Goal: Information Seeking & Learning: Learn about a topic

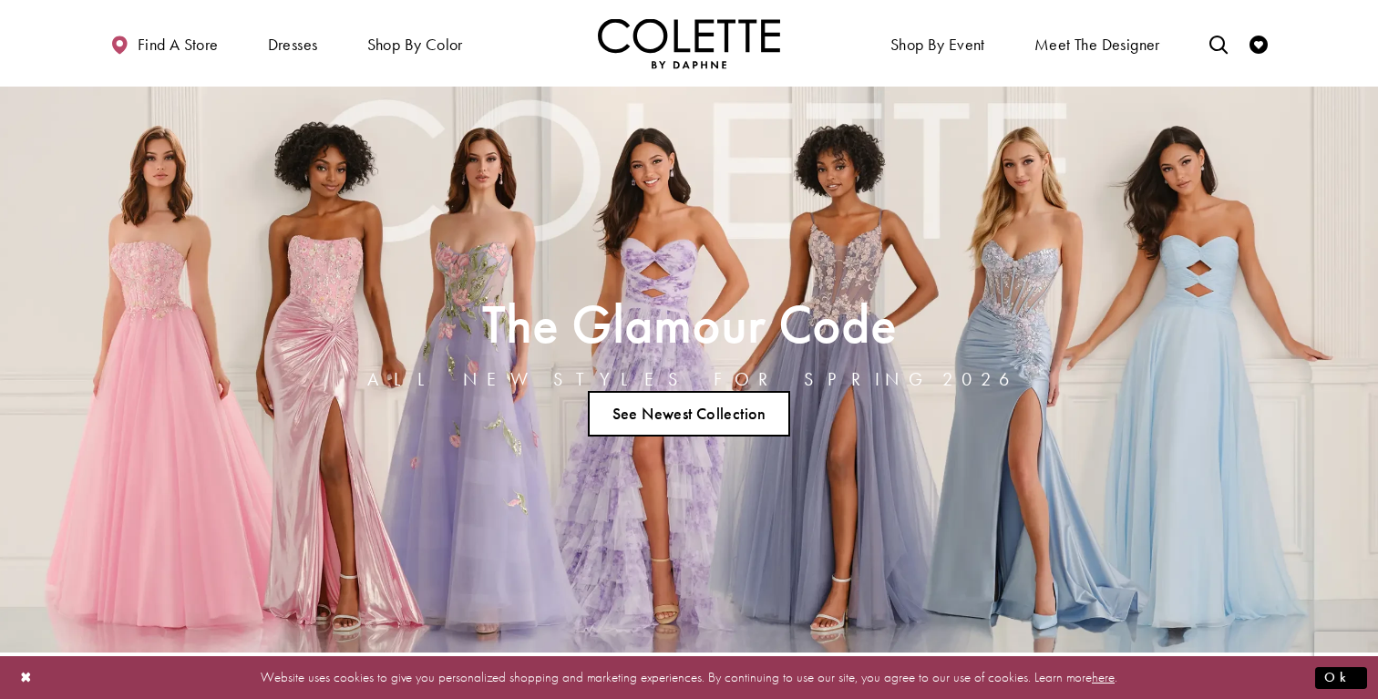
click at [726, 419] on link "See Newest Collection" at bounding box center [689, 414] width 202 height 46
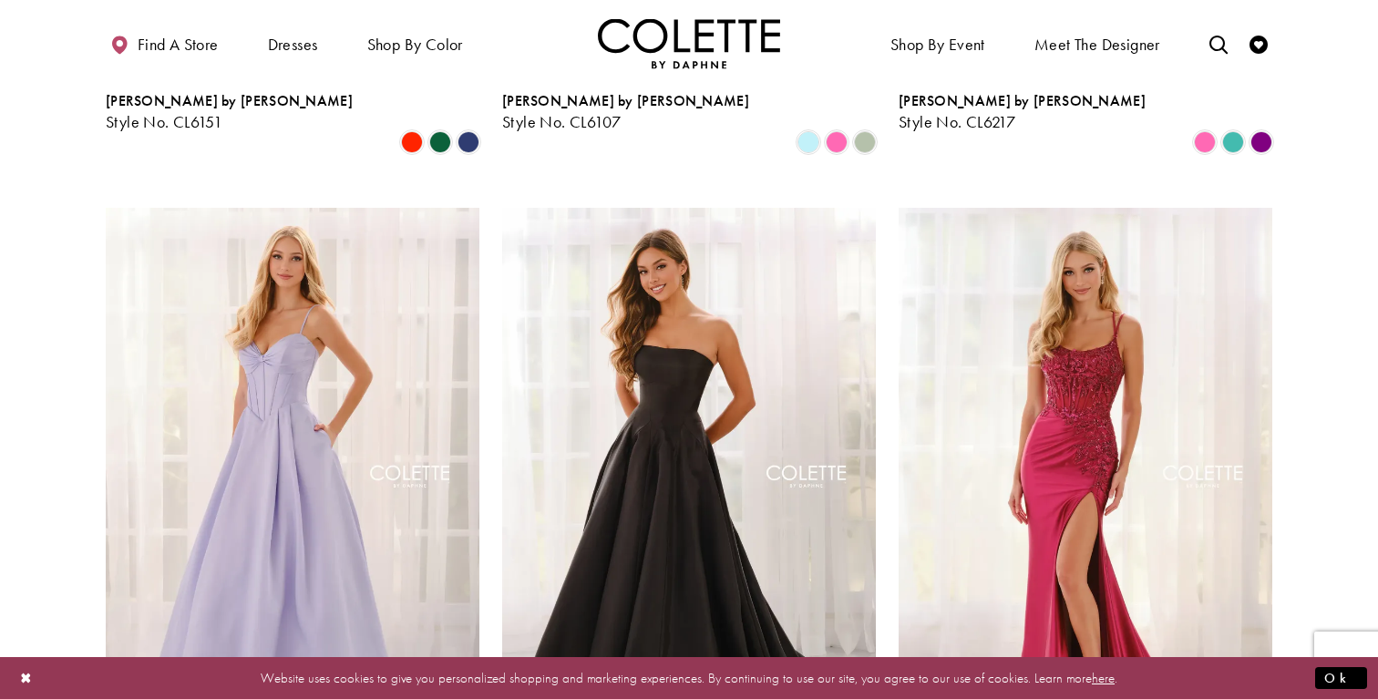
scroll to position [1828, 0]
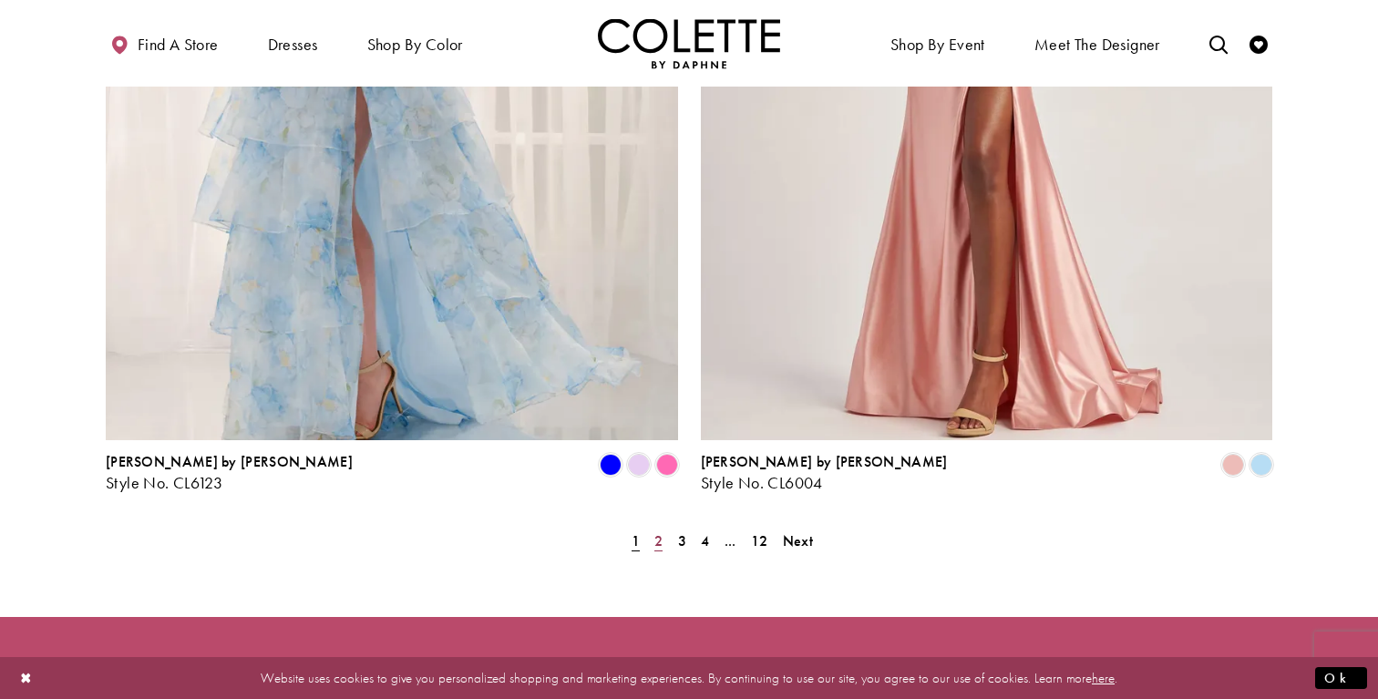
click at [656, 531] on span "2" at bounding box center [659, 540] width 8 height 19
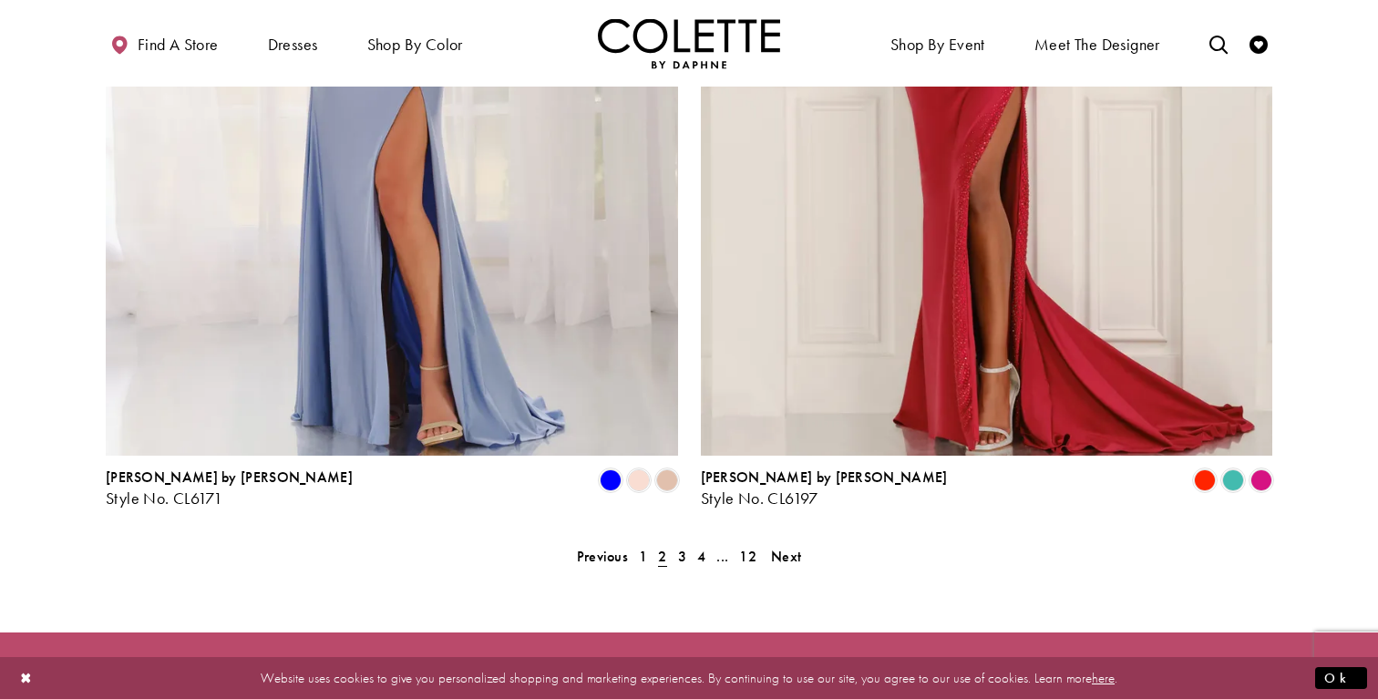
scroll to position [3726, 0]
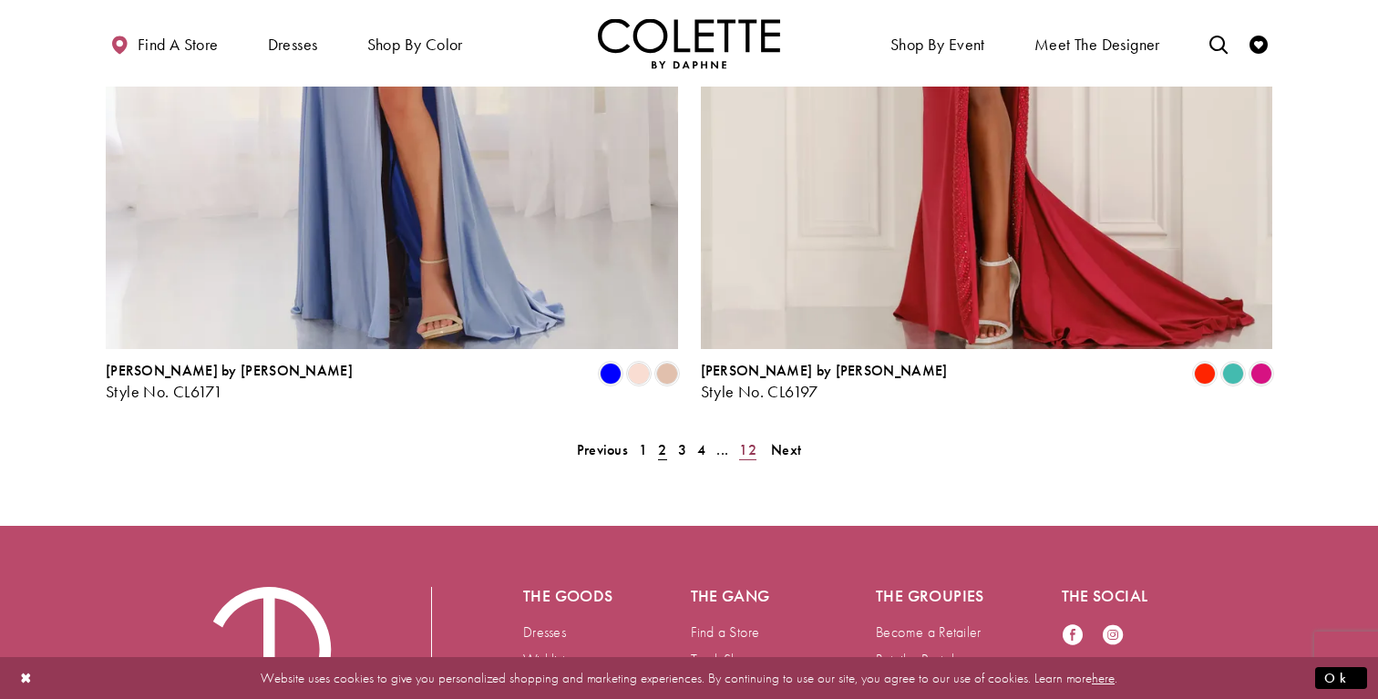
click at [754, 440] on span "12" at bounding box center [747, 449] width 17 height 19
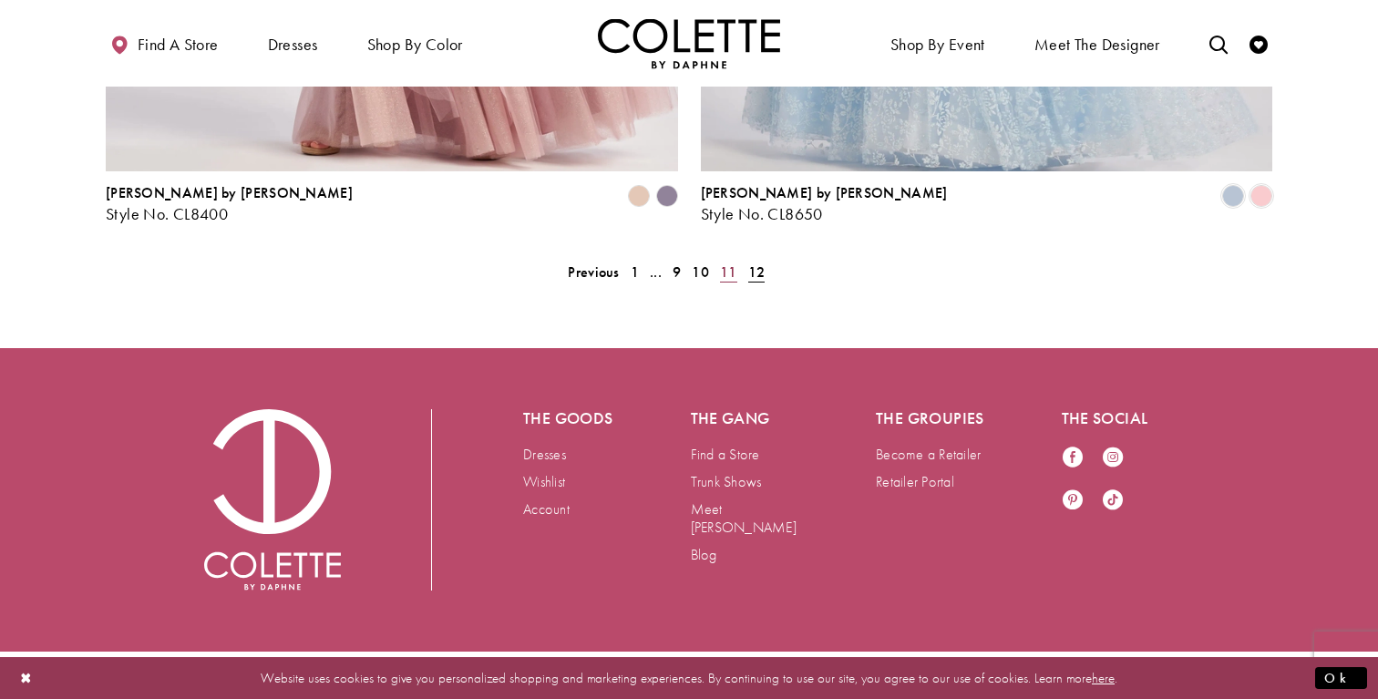
click at [727, 263] on span "11" at bounding box center [728, 272] width 17 height 19
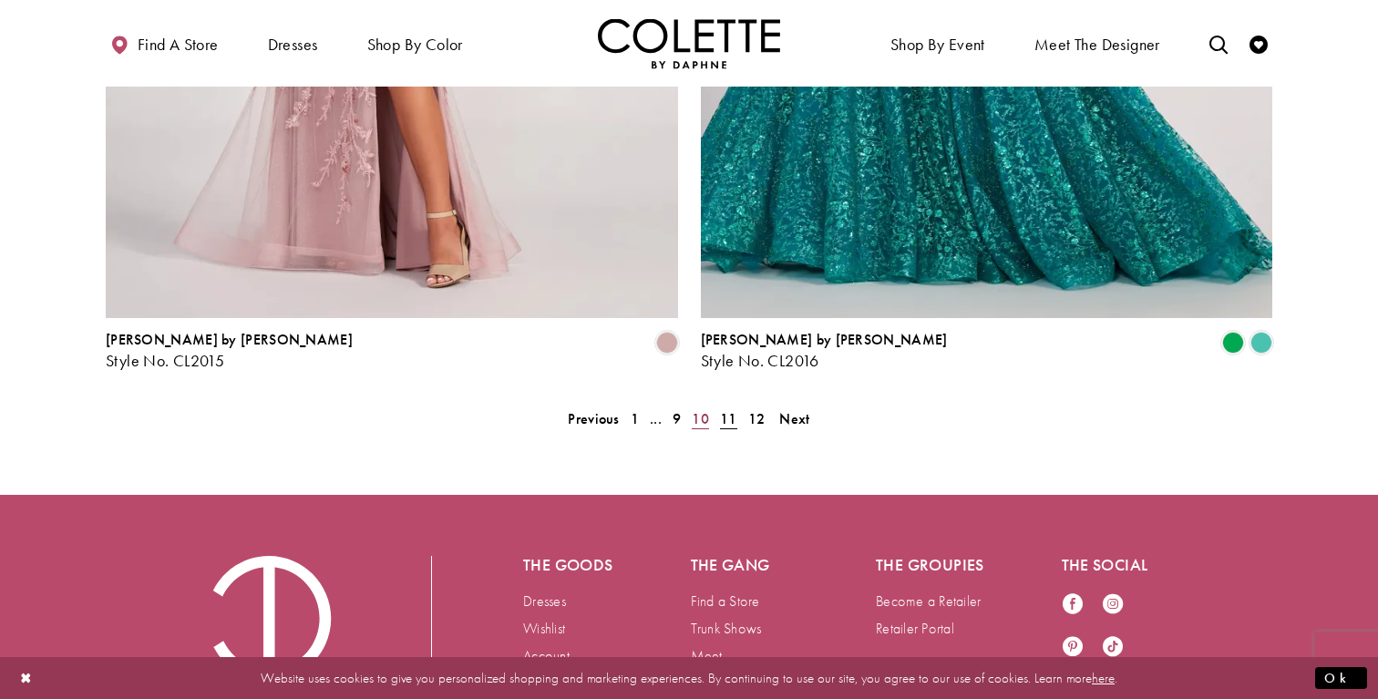
click at [693, 409] on span "10" at bounding box center [700, 418] width 17 height 19
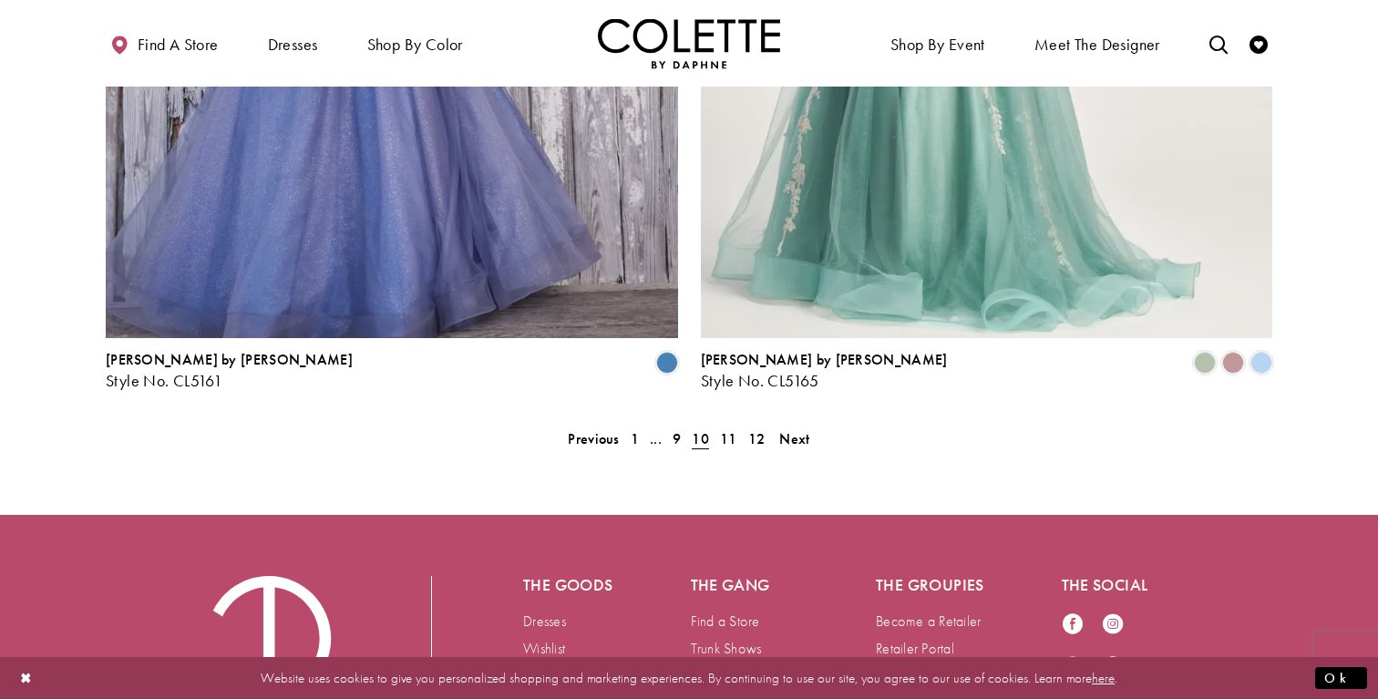
scroll to position [3843, 0]
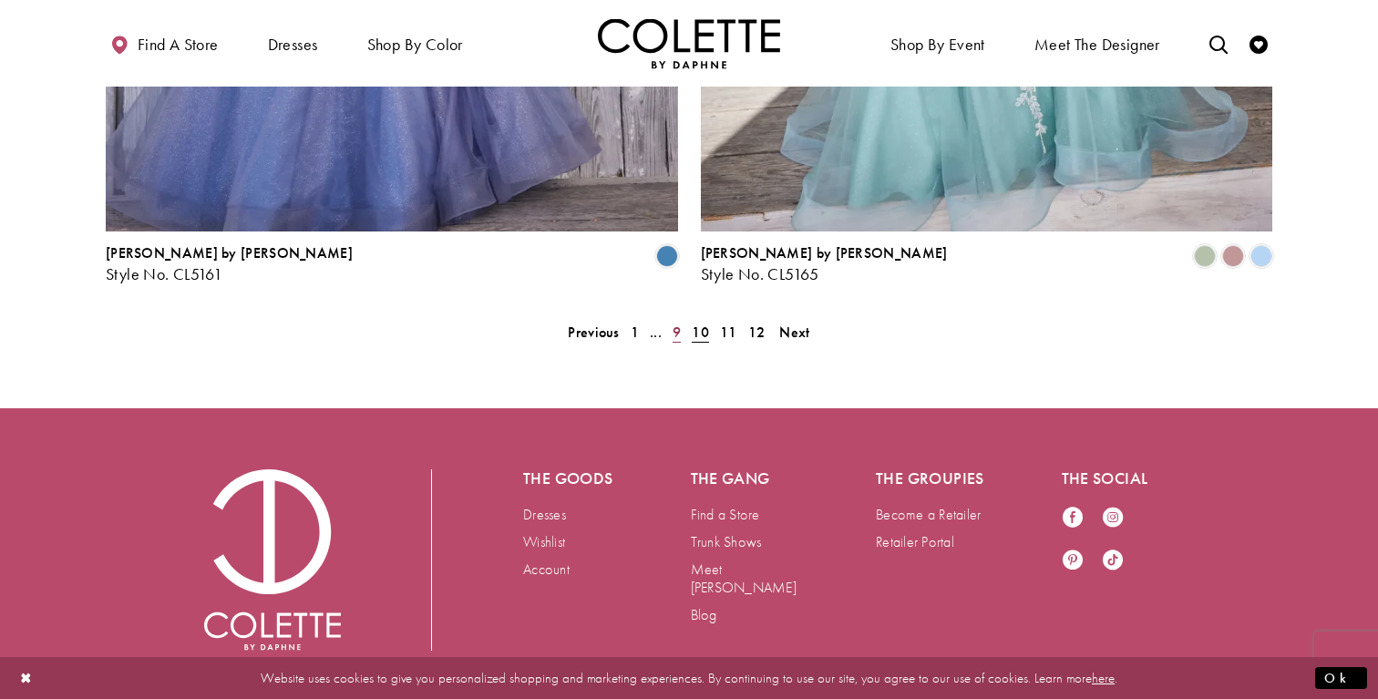
click at [671, 319] on link "9" at bounding box center [676, 332] width 19 height 26
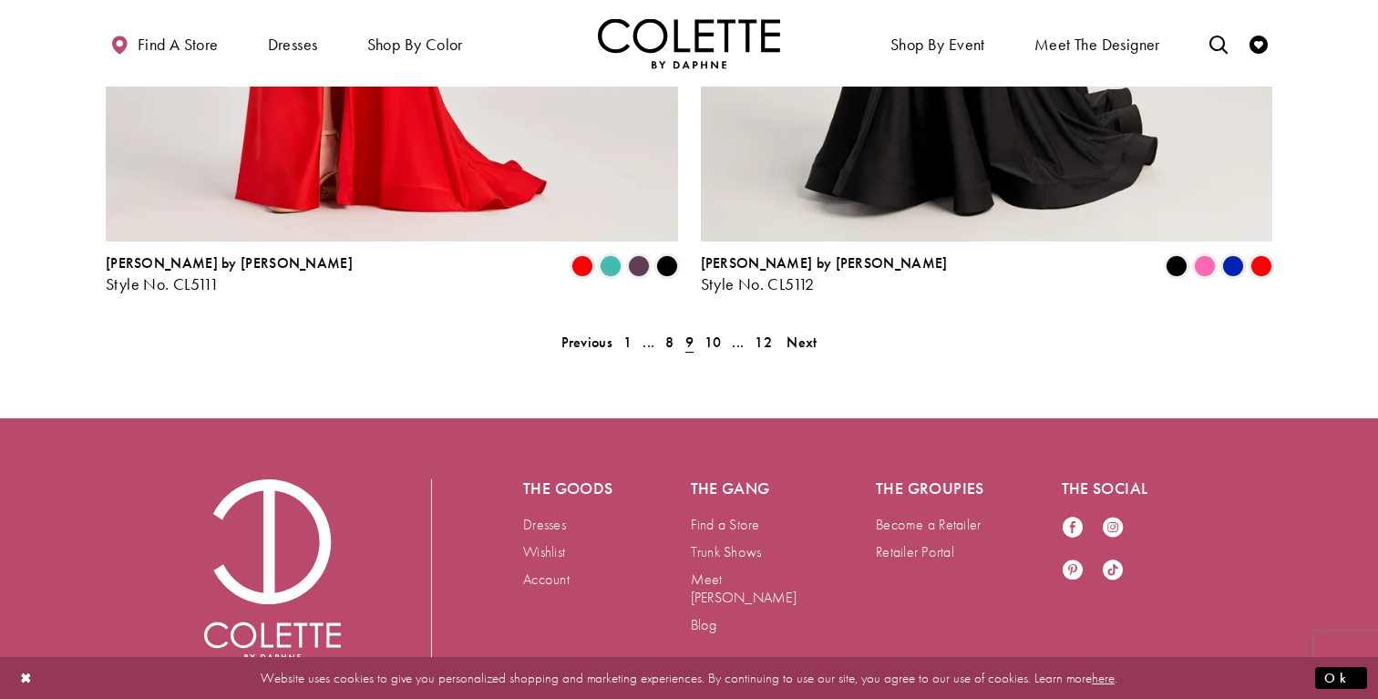
scroll to position [3843, 0]
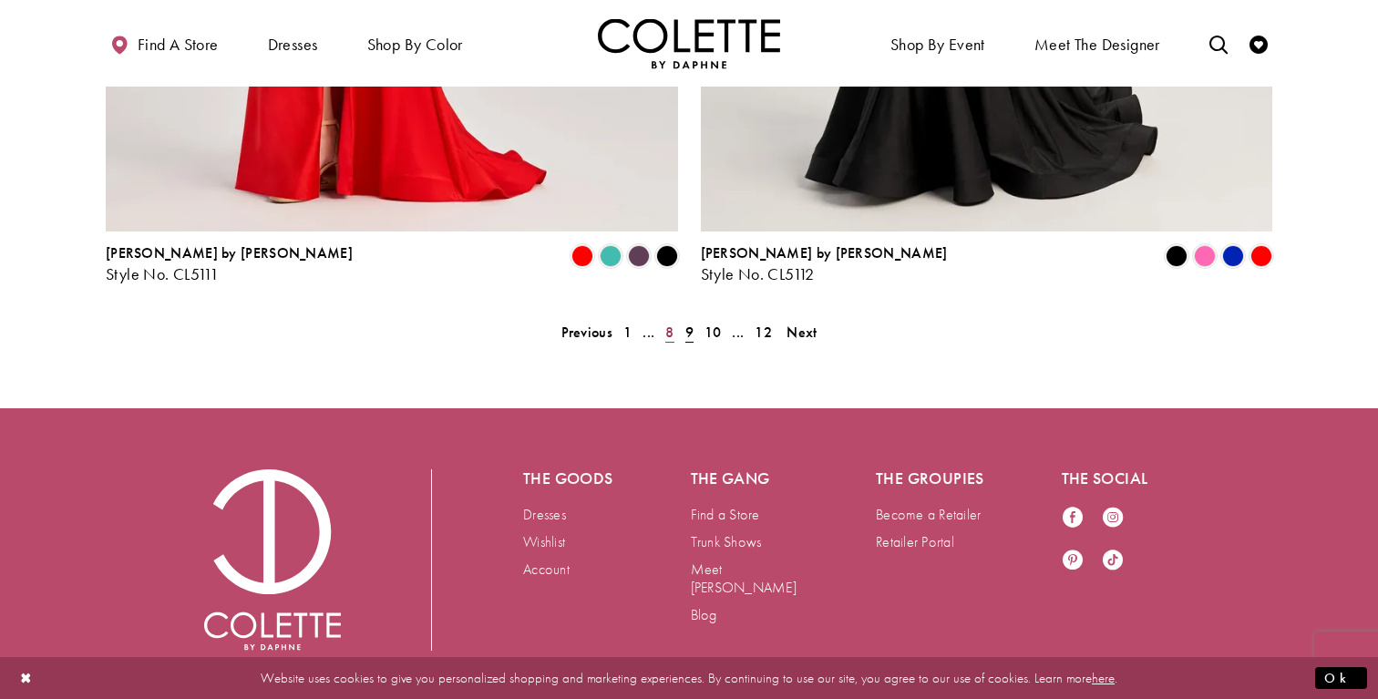
click at [667, 323] on span "8" at bounding box center [669, 332] width 8 height 19
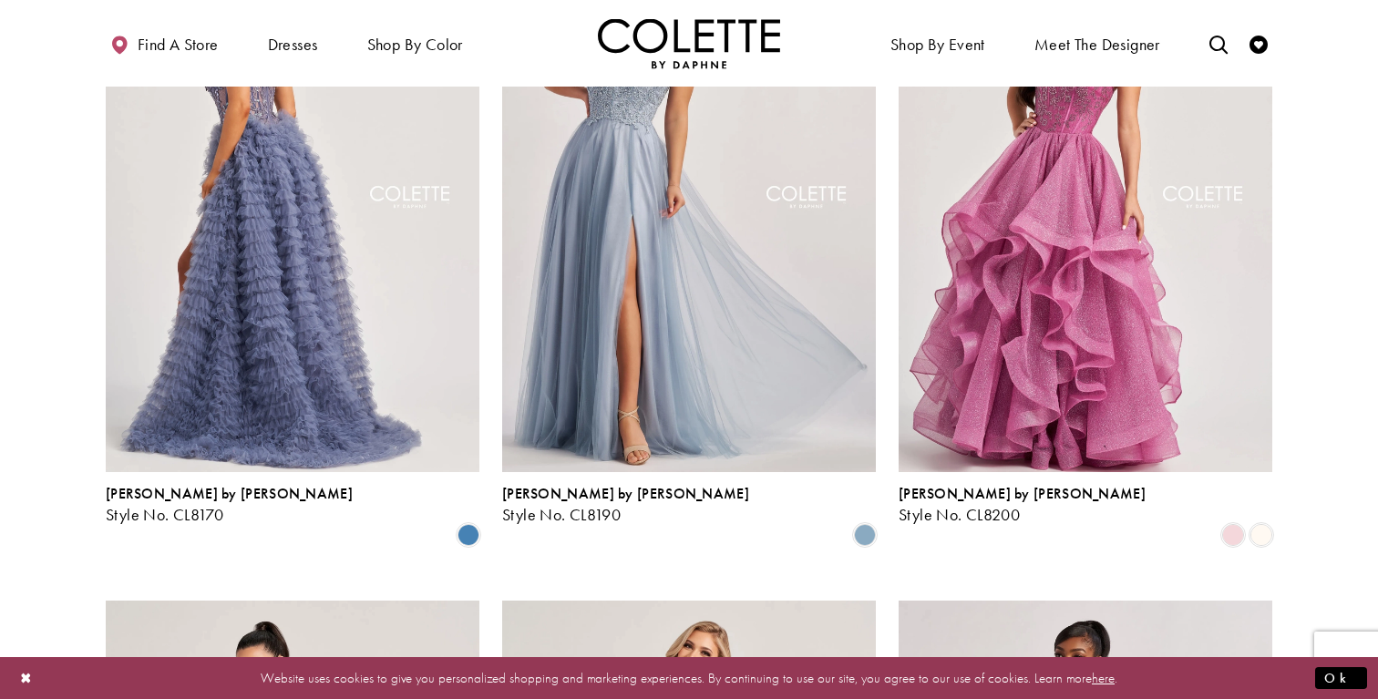
scroll to position [623, 0]
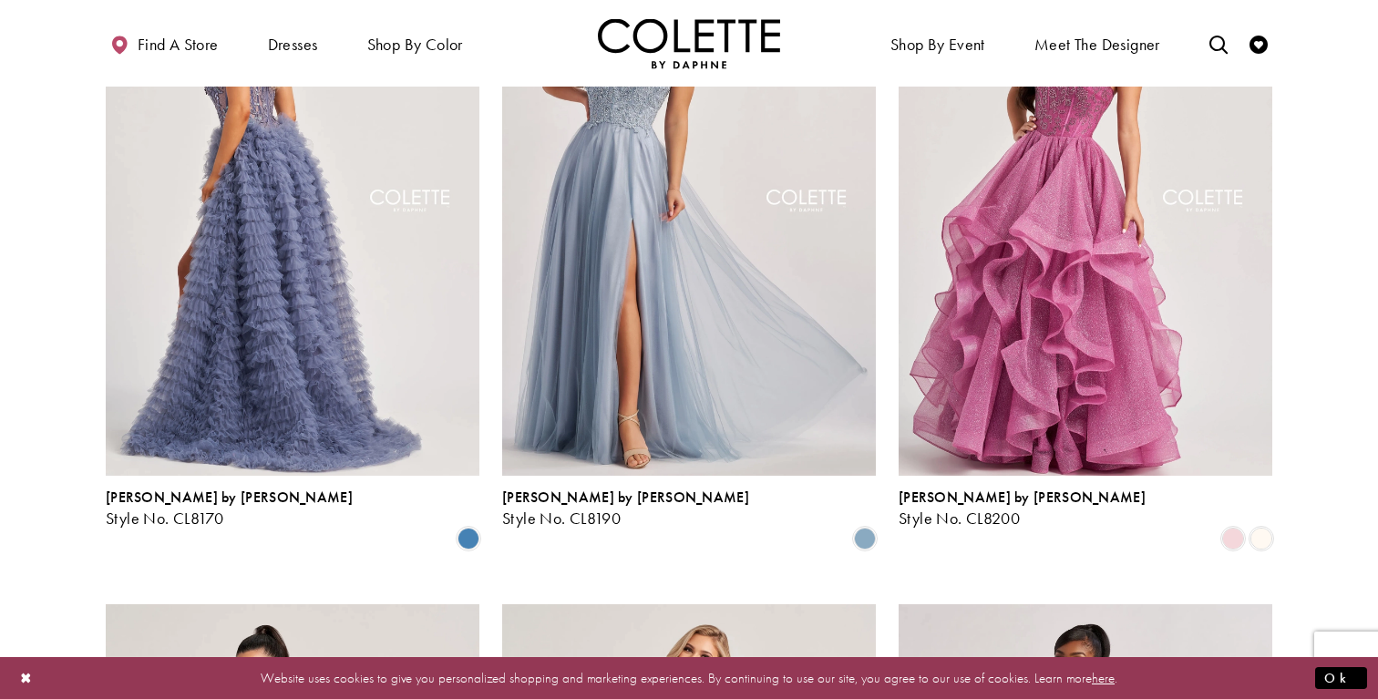
click at [294, 224] on img "Visit Colette by Daphne Style No. CL8170 Page" at bounding box center [293, 203] width 374 height 543
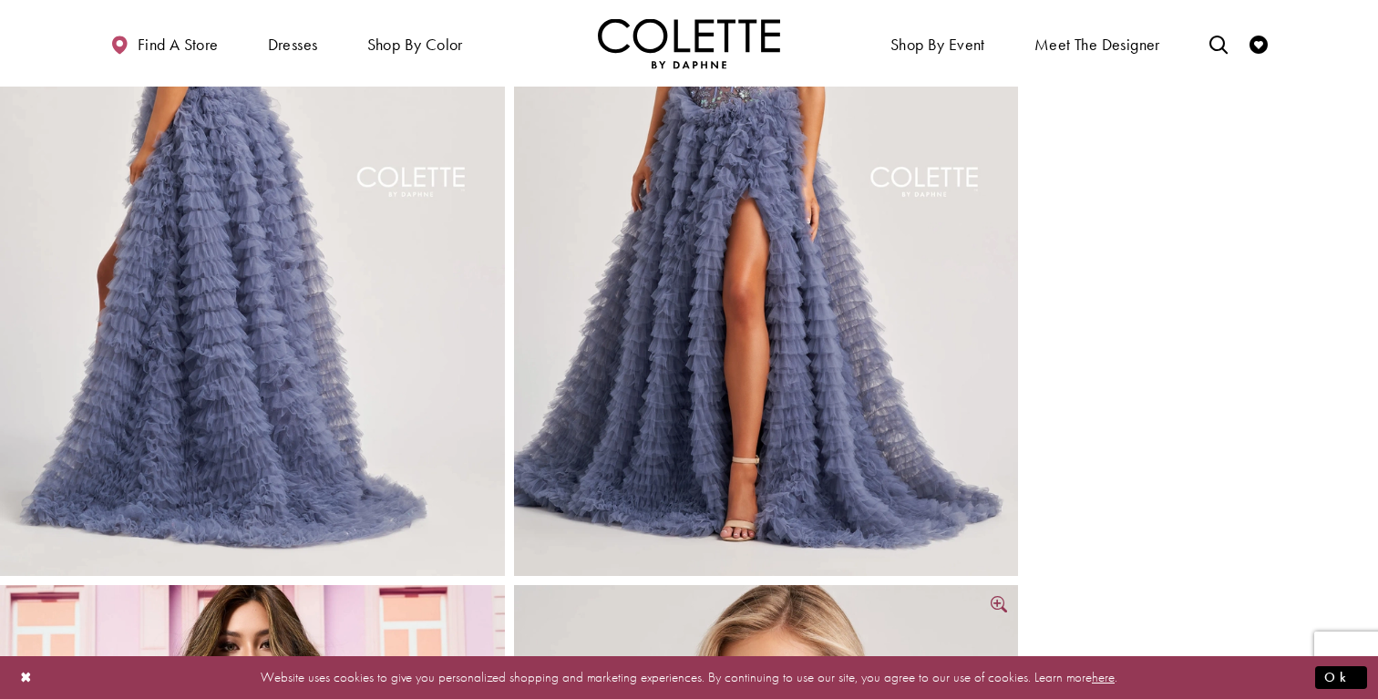
scroll to position [957, 0]
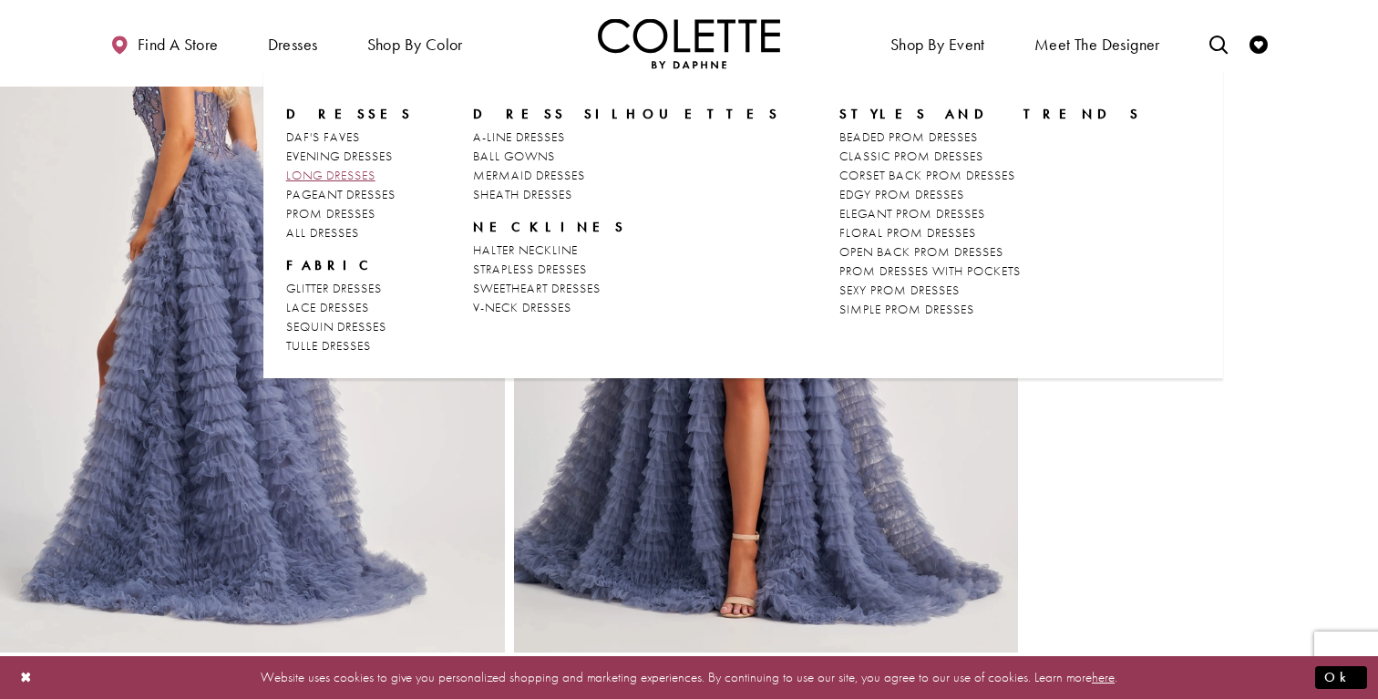
click at [349, 178] on span "LONG DRESSES" at bounding box center [330, 175] width 89 height 16
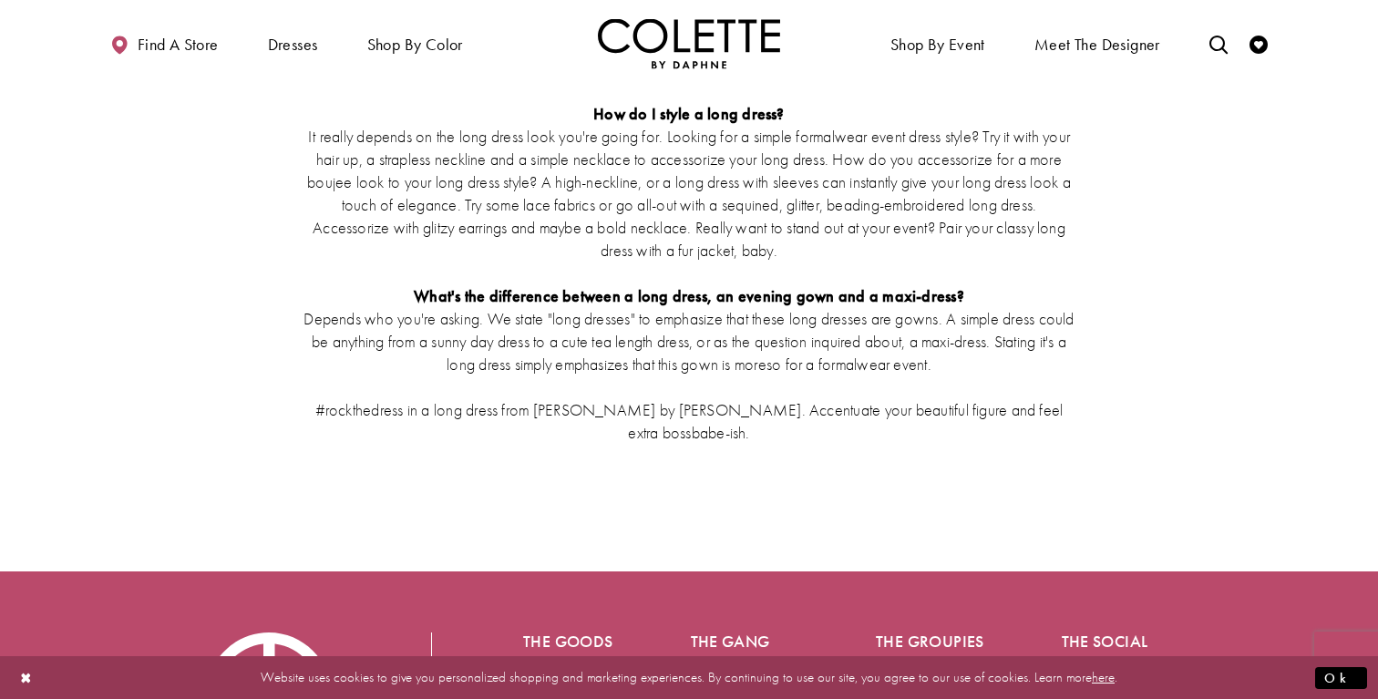
scroll to position [3435, 0]
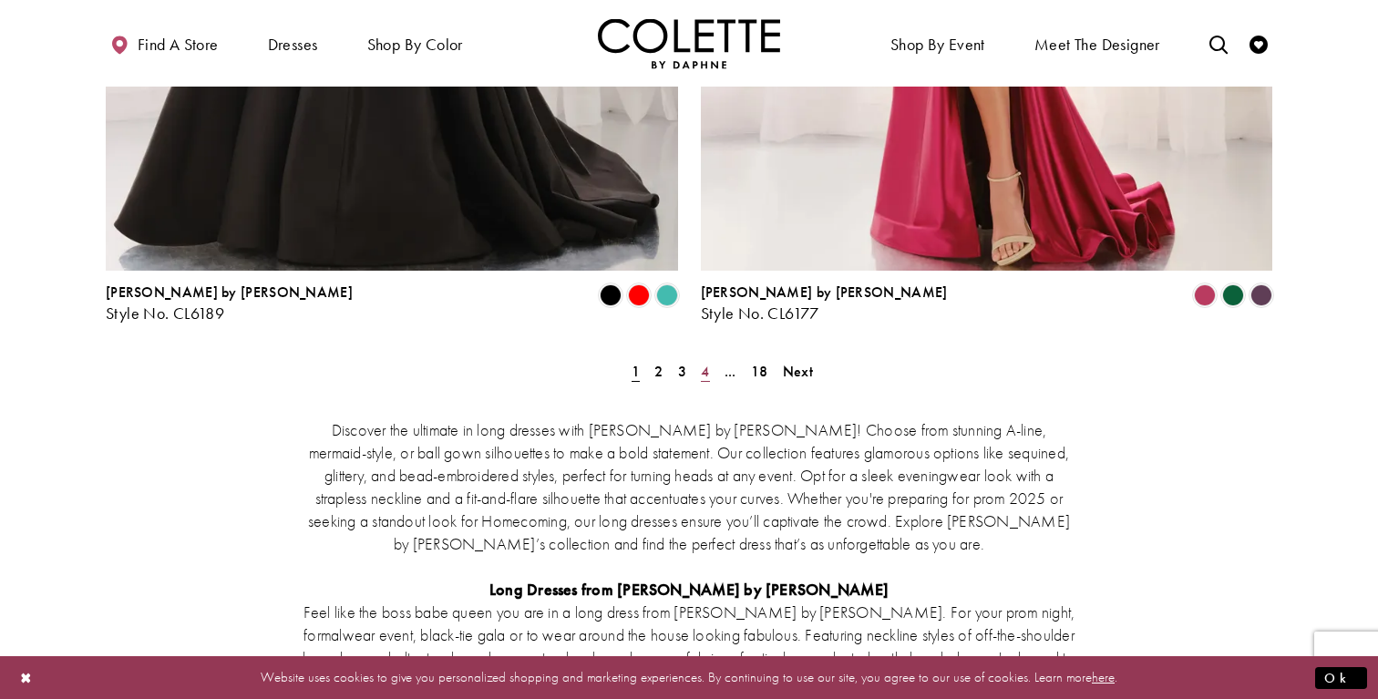
click at [704, 362] on span "4" at bounding box center [705, 371] width 8 height 19
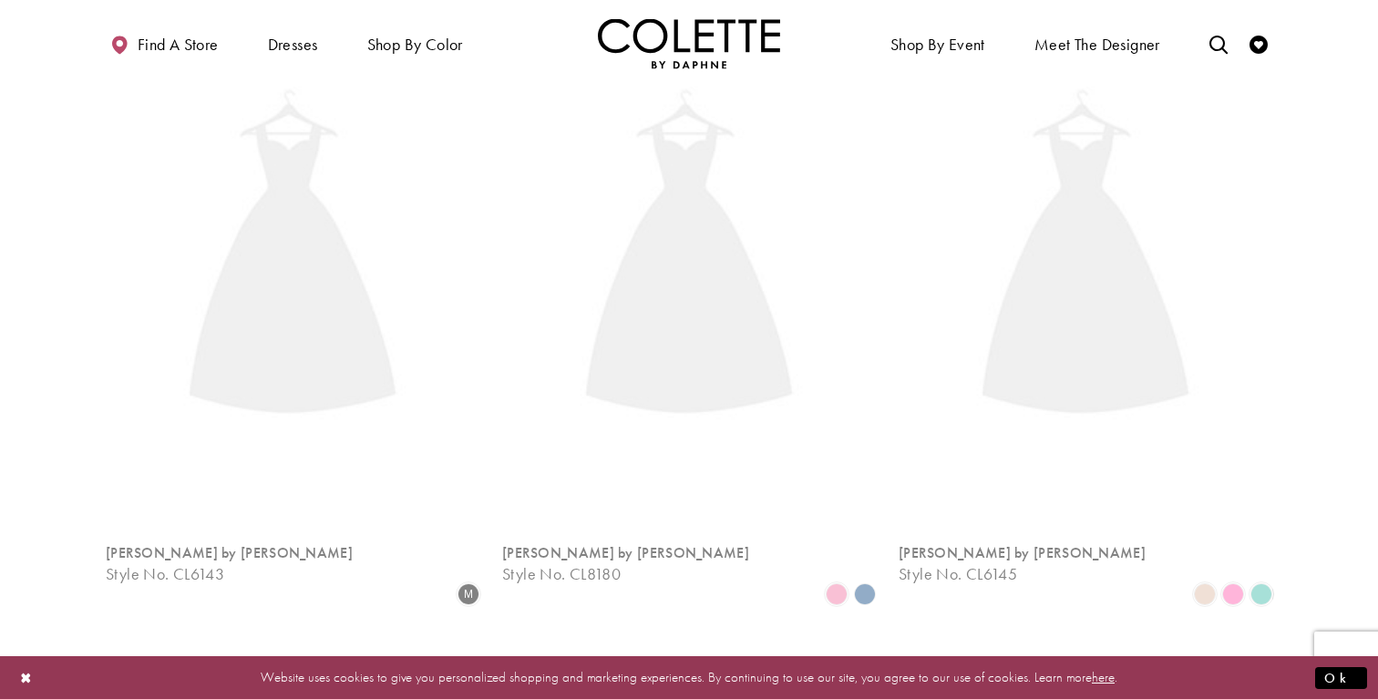
scroll to position [98, 0]
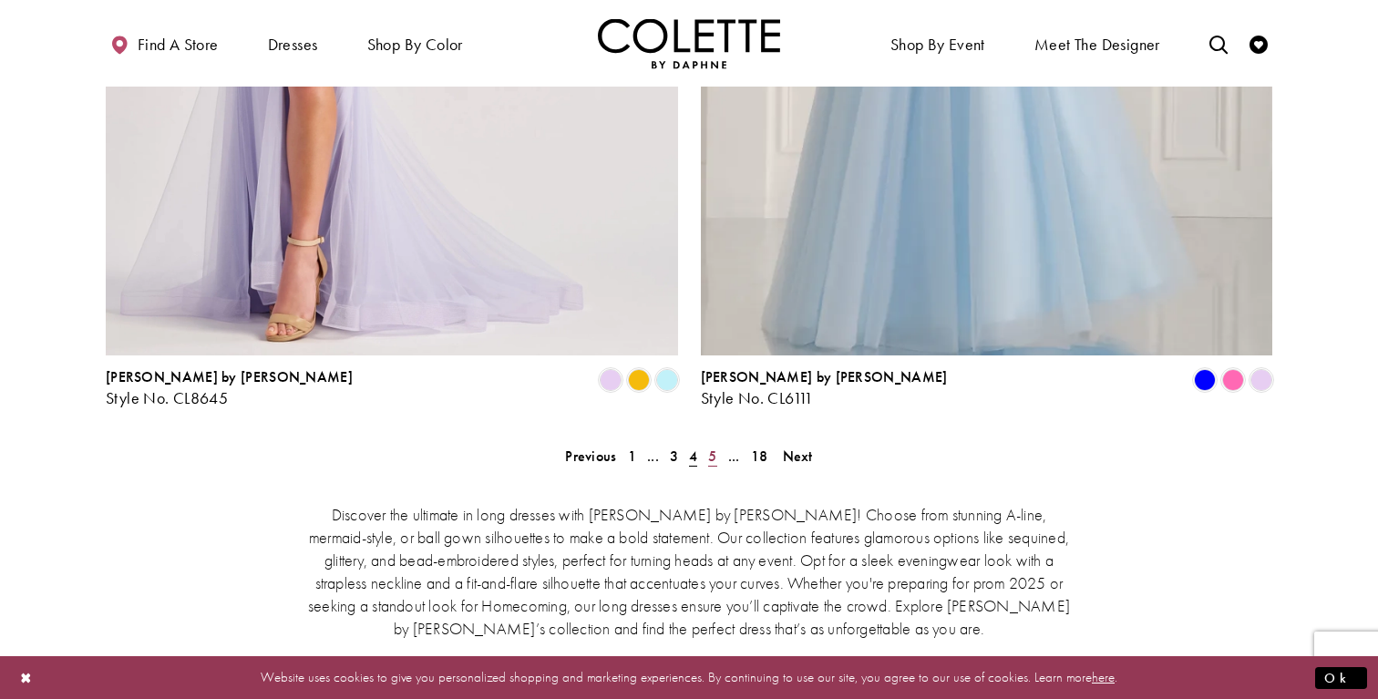
click at [708, 447] on span "5" at bounding box center [712, 456] width 8 height 19
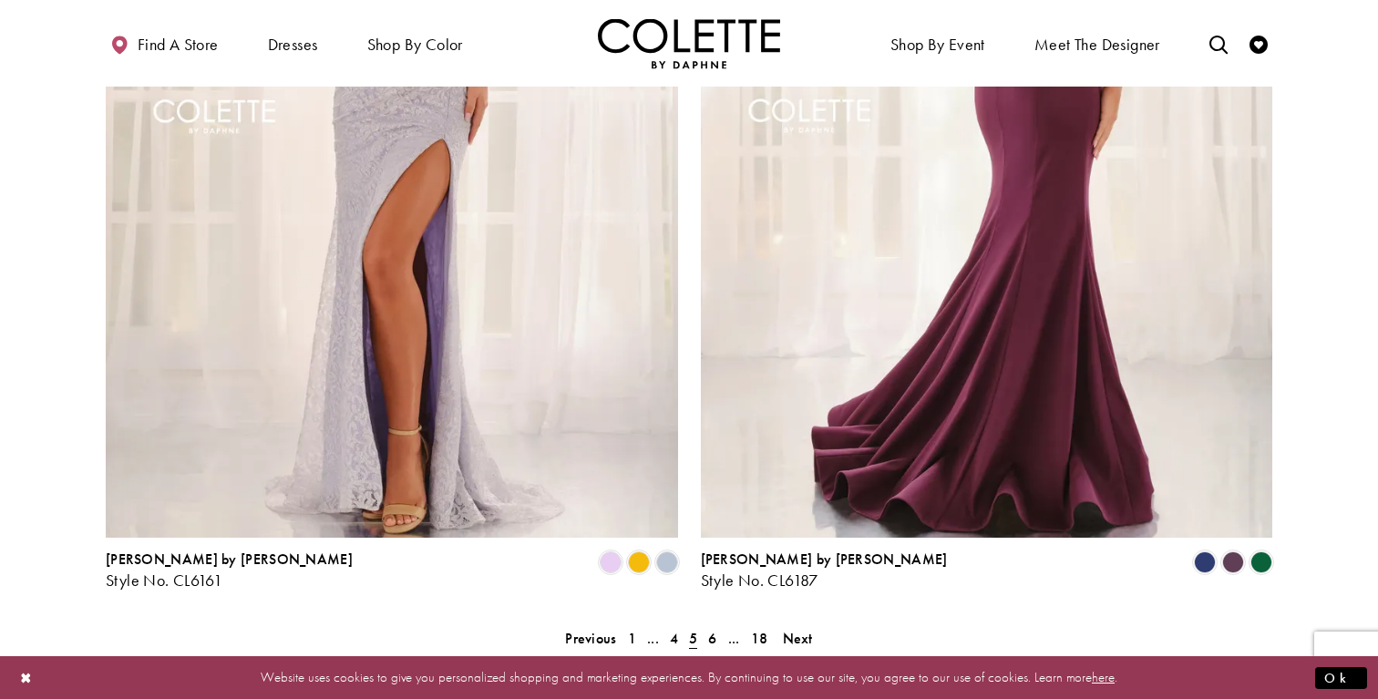
scroll to position [3178, 0]
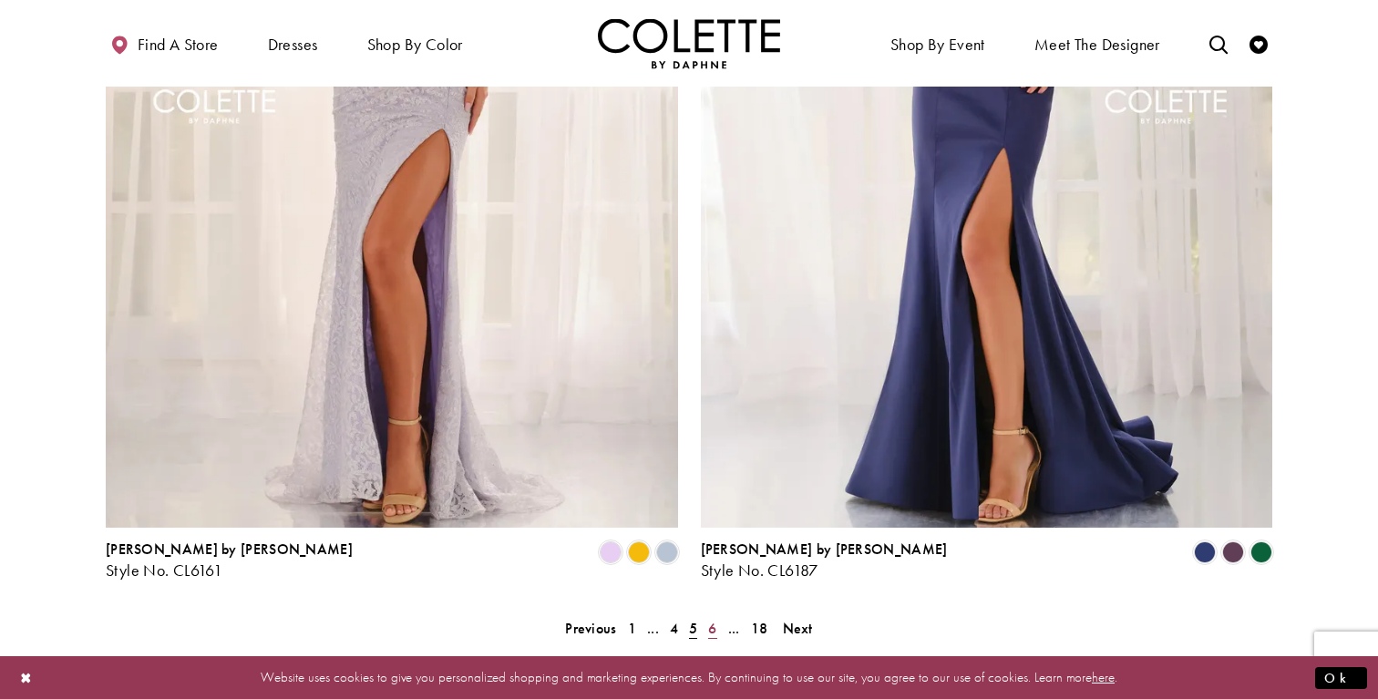
click at [714, 619] on span "6" at bounding box center [712, 628] width 8 height 19
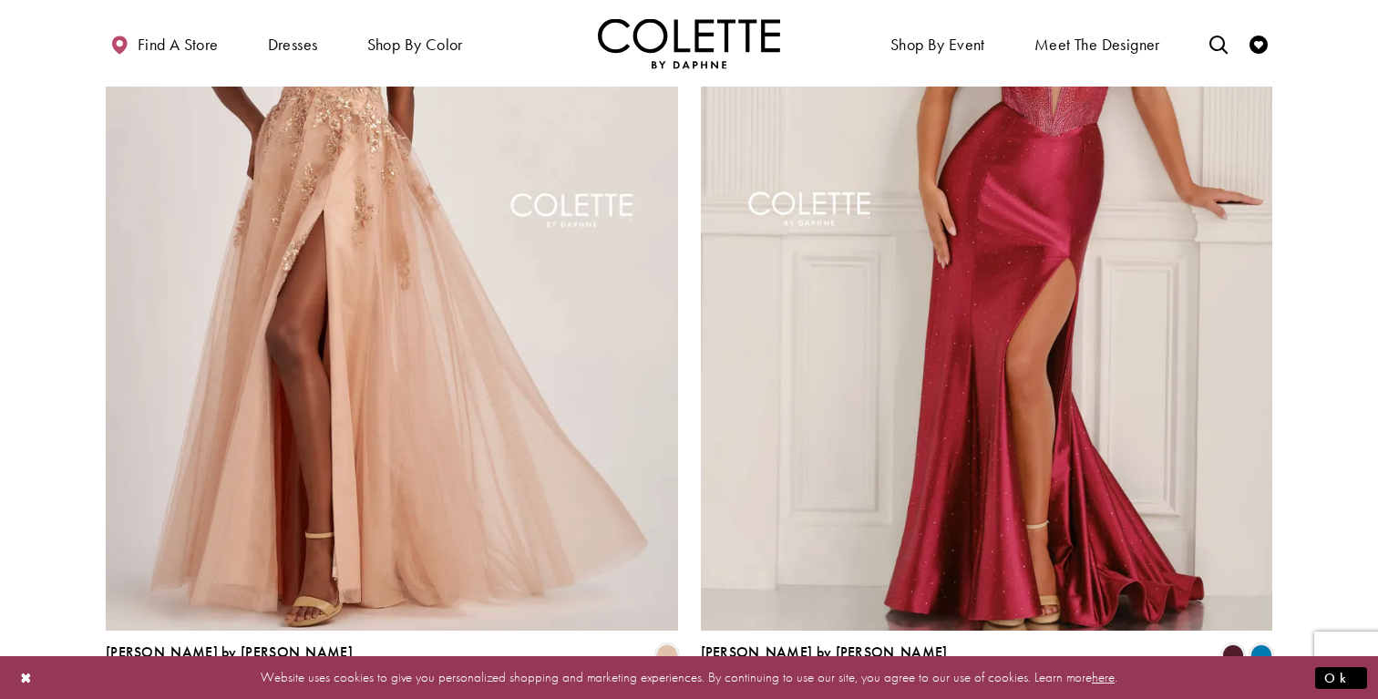
scroll to position [2981, 0]
